Goal: Find specific page/section: Find specific page/section

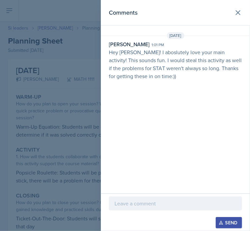
scroll to position [17, 0]
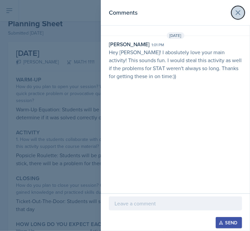
click at [237, 13] on icon at bounding box center [238, 13] width 4 height 4
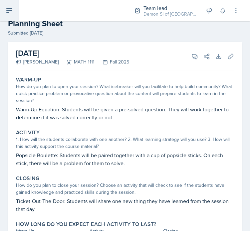
click at [14, 12] on button at bounding box center [9, 10] width 19 height 21
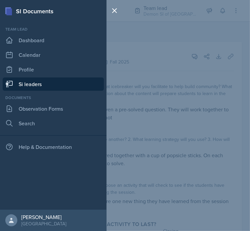
click at [38, 82] on link "Si leaders" at bounding box center [53, 84] width 101 height 13
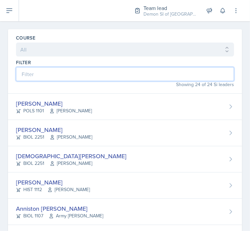
click at [44, 70] on input at bounding box center [125, 74] width 218 height 14
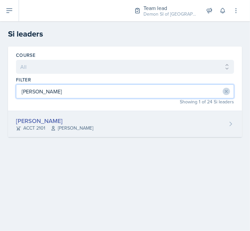
type input "[PERSON_NAME]"
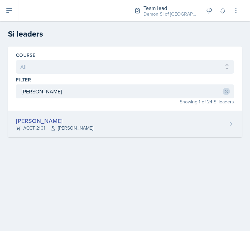
click at [52, 116] on div "[PERSON_NAME]" at bounding box center [54, 120] width 77 height 9
